Goal: Transaction & Acquisition: Purchase product/service

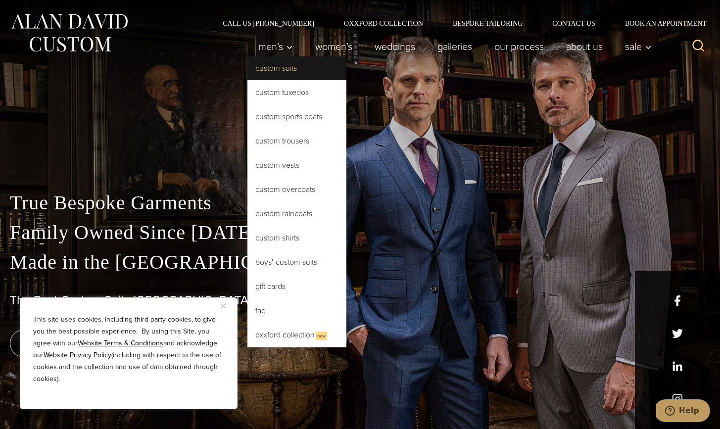
click at [274, 72] on link "Custom Suits" at bounding box center [297, 68] width 99 height 24
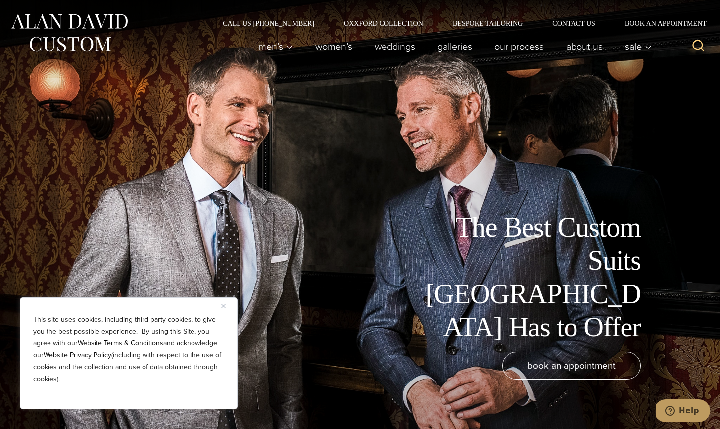
click at [223, 306] on img "Close" at bounding box center [223, 306] width 4 height 4
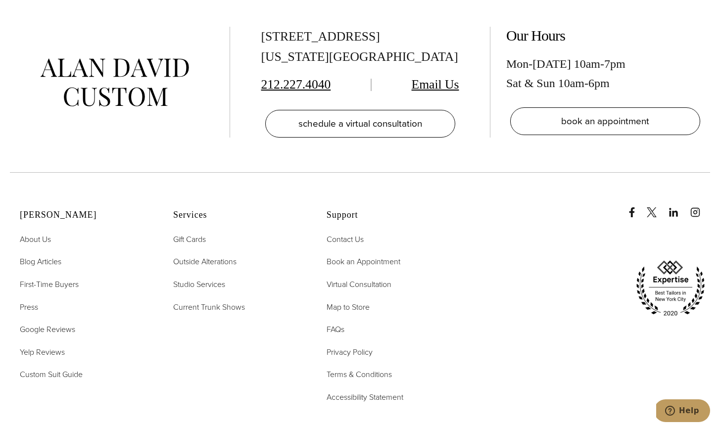
scroll to position [5875, 0]
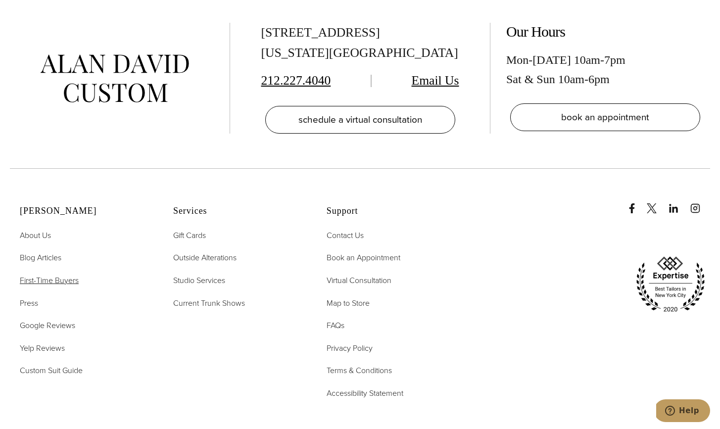
click at [66, 275] on span "First-Time Buyers" at bounding box center [49, 280] width 59 height 11
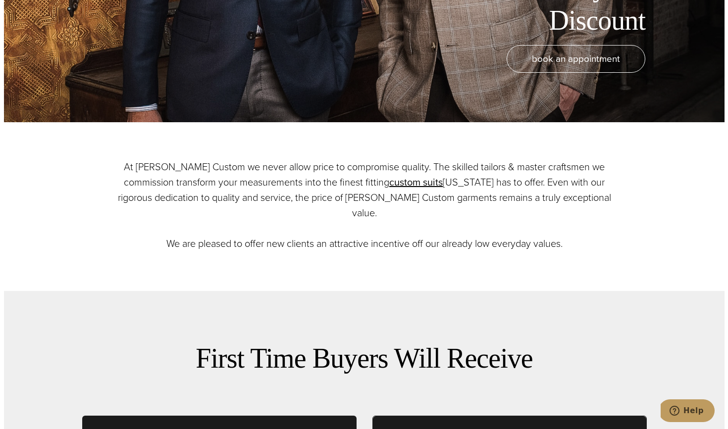
scroll to position [261, 0]
